Goal: Transaction & Acquisition: Obtain resource

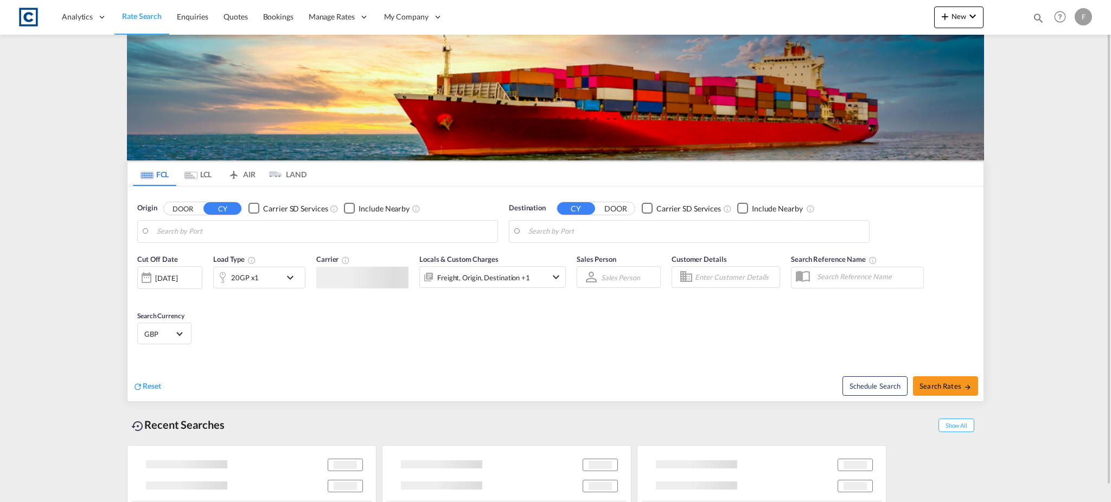
type input "GB-WA7, Halton"
type input "[GEOGRAPHIC_DATA], [GEOGRAPHIC_DATA]"
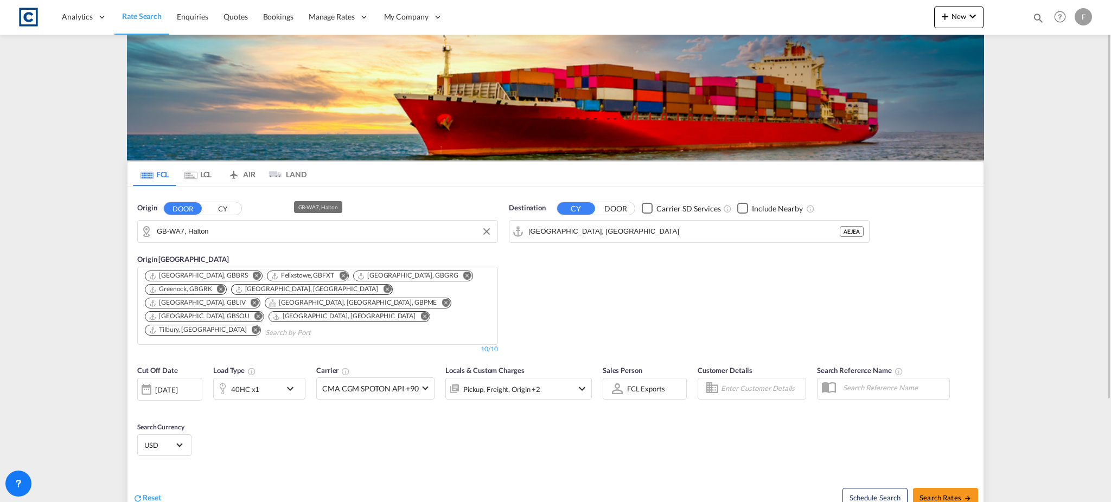
click at [194, 228] on input "GB-WA7, Halton" at bounding box center [324, 231] width 335 height 16
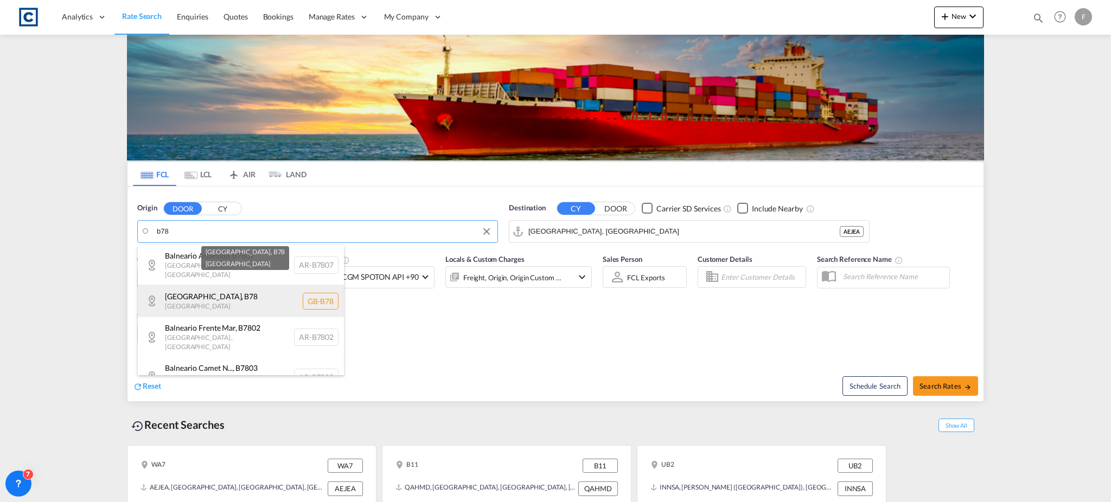
click at [236, 296] on div "[GEOGRAPHIC_DATA] , B78 [GEOGRAPHIC_DATA] [GEOGRAPHIC_DATA]-B78" at bounding box center [241, 301] width 206 height 33
type input "GB-B78, [GEOGRAPHIC_DATA]"
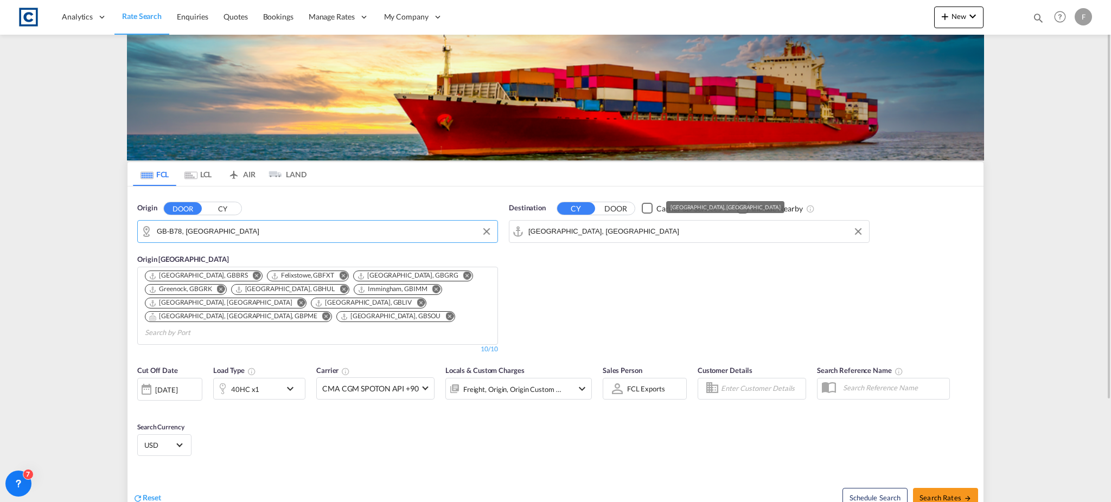
click at [557, 233] on input "[GEOGRAPHIC_DATA], [GEOGRAPHIC_DATA]" at bounding box center [695, 231] width 335 height 16
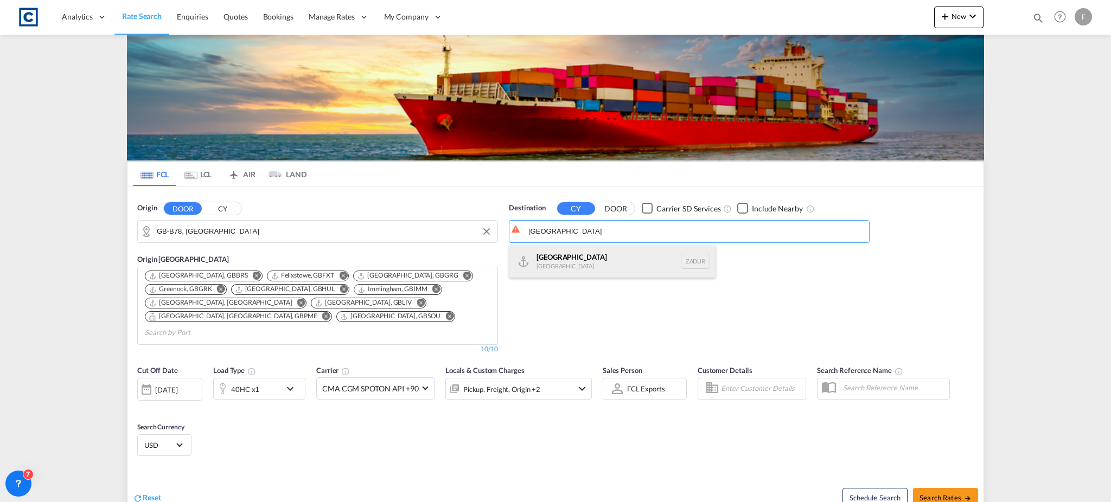
click at [592, 255] on div "[GEOGRAPHIC_DATA] [GEOGRAPHIC_DATA] ZADUR" at bounding box center [612, 261] width 206 height 33
type input "[GEOGRAPHIC_DATA], ZADUR"
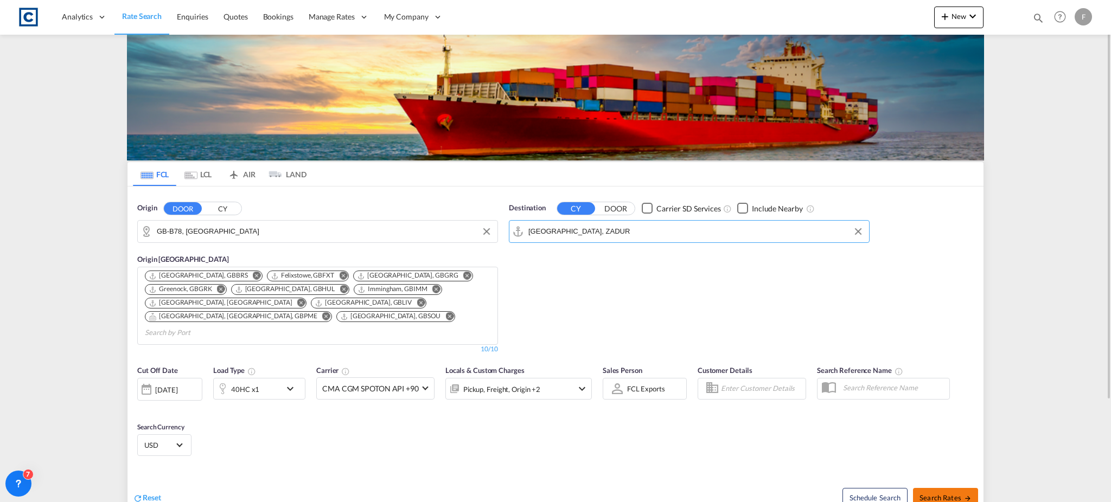
click at [955, 494] on span "Search Rates" at bounding box center [945, 498] width 52 height 9
type input "B78 to ZADUR / [DATE]"
